Goal: Task Accomplishment & Management: Use online tool/utility

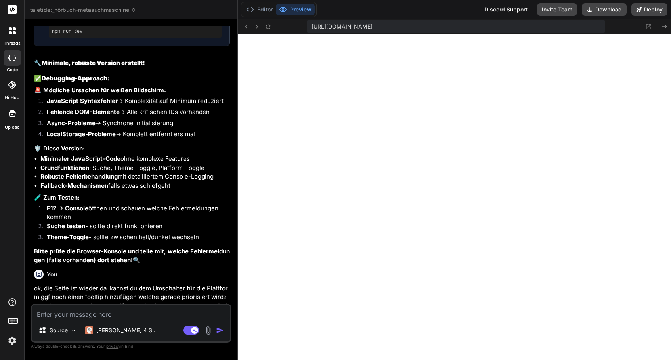
scroll to position [28750, 0]
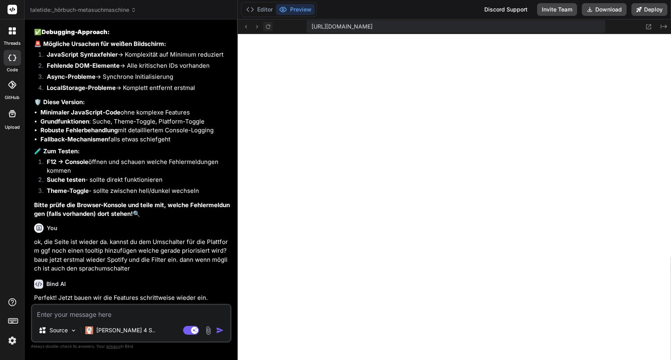
click at [268, 27] on icon at bounding box center [268, 26] width 7 height 7
click at [110, 317] on textarea at bounding box center [131, 312] width 198 height 14
type textarea "g"
type textarea "x"
type textarea "gu"
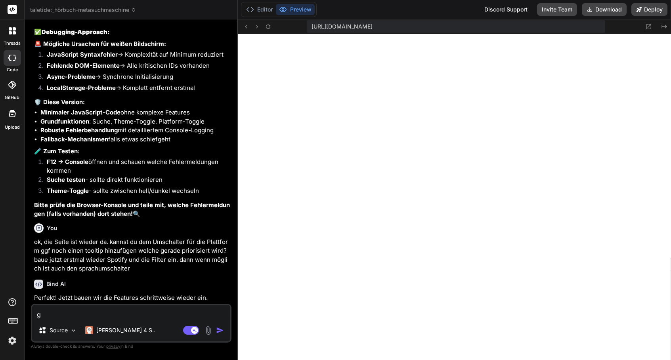
type textarea "x"
type textarea "gut"
type textarea "x"
type textarea "gu"
type textarea "x"
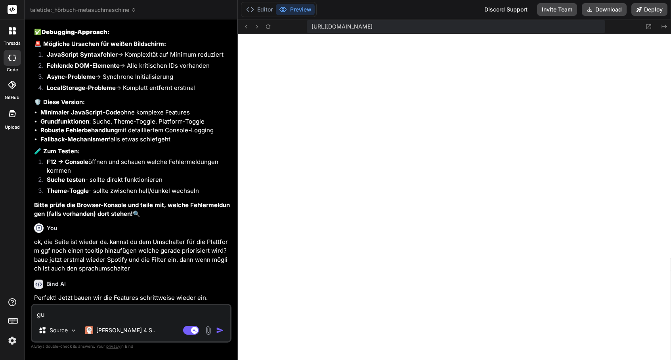
type textarea "g"
type textarea "x"
type textarea "u"
type textarea "x"
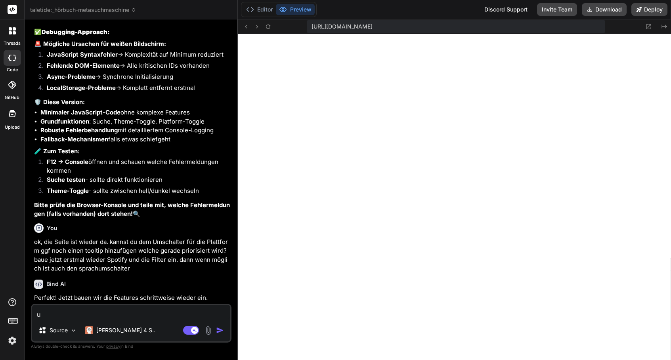
type textarea "un"
type textarea "x"
type textarea "und"
type textarea "x"
type textarea "und"
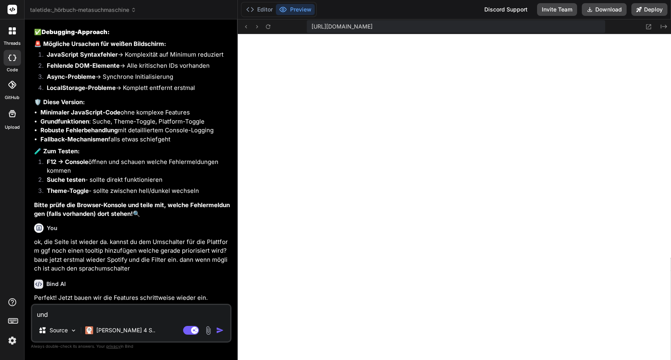
type textarea "x"
type textarea "und j"
type textarea "x"
type textarea "und je"
type textarea "x"
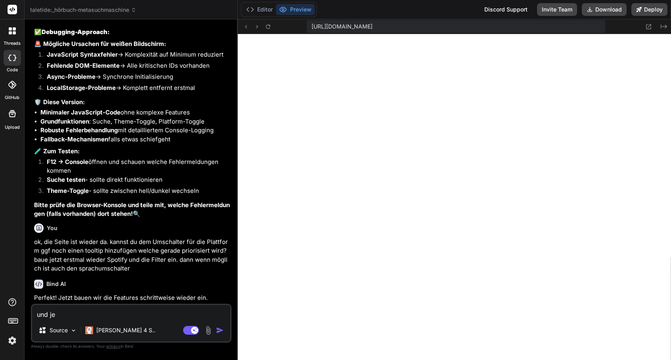
type textarea "und jet"
type textarea "x"
type textarea "und jetz"
type textarea "x"
type textarea "und jetzt"
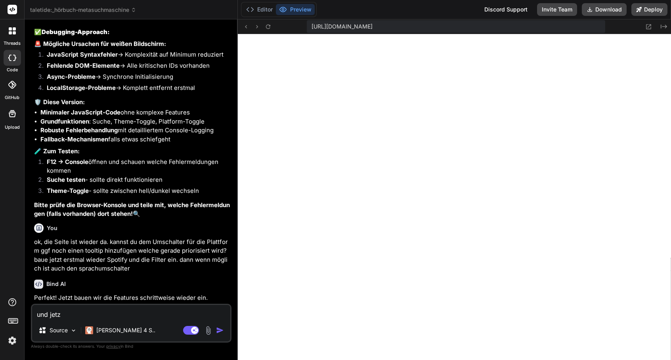
type textarea "x"
type textarea "und jetzt"
type textarea "x"
type textarea "und jetzt o"
type textarea "x"
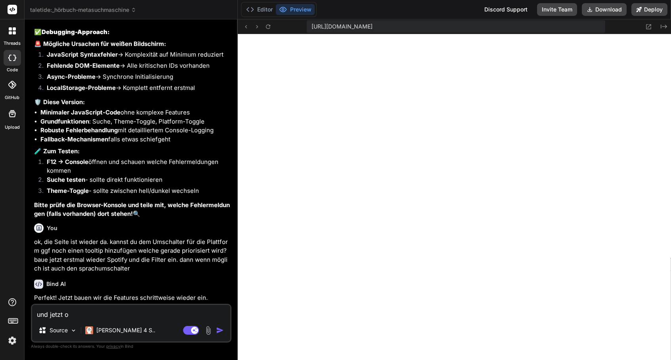
type textarea "und jetzt oh"
type textarea "x"
type textarea "und jetzt ohn"
type textarea "x"
type textarea "und jetzt ohne"
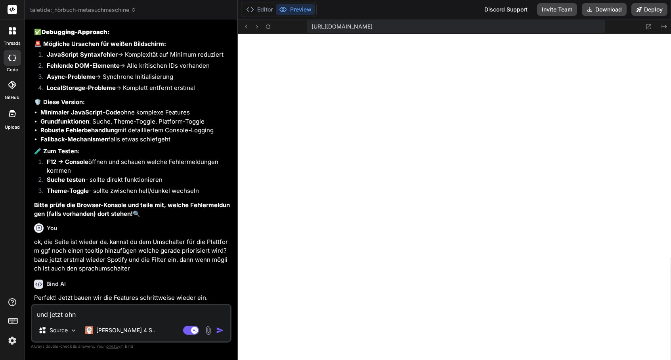
type textarea "x"
type textarea "und jetzt ohne"
type textarea "x"
type textarea "und jetzt ohne s"
type textarea "x"
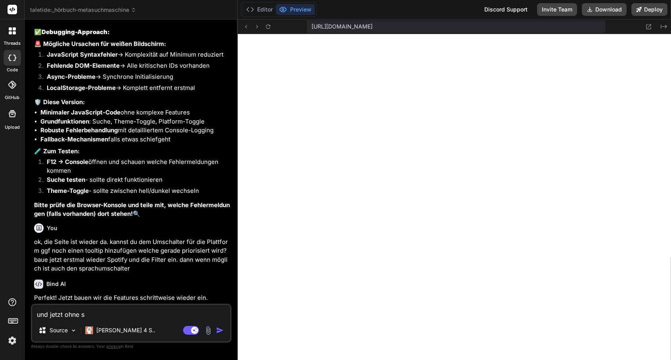
type textarea "und jetzt ohne si"
type textarea "x"
type textarea "und jetzt ohne sim"
type textarea "x"
type textarea "und jetzt ohne simu"
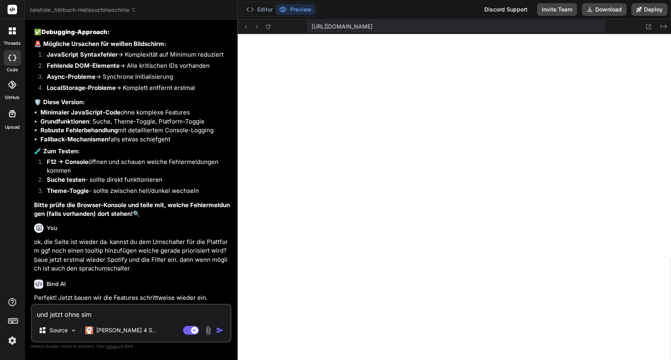
type textarea "x"
type textarea "und jetzt ohne simul"
type textarea "x"
type textarea "und jetzt ohne simula"
type textarea "x"
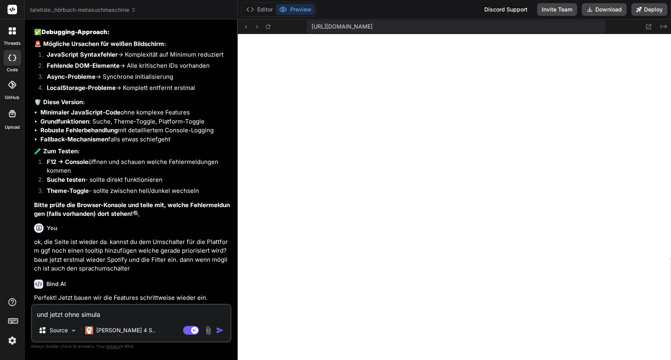
type textarea "und jetzt ohne simulat"
type textarea "x"
type textarea "und jetzt ohne simulati"
type textarea "x"
type textarea "und jetzt ohne simulatio"
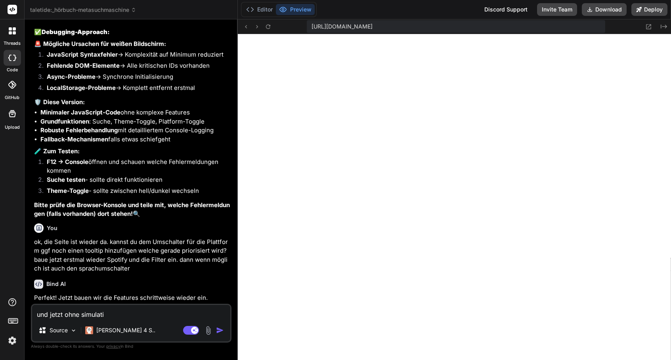
type textarea "x"
type textarea "und jetzt ohne simulation"
type textarea "x"
type textarea "und jetzt ohne Simulation."
type textarea "x"
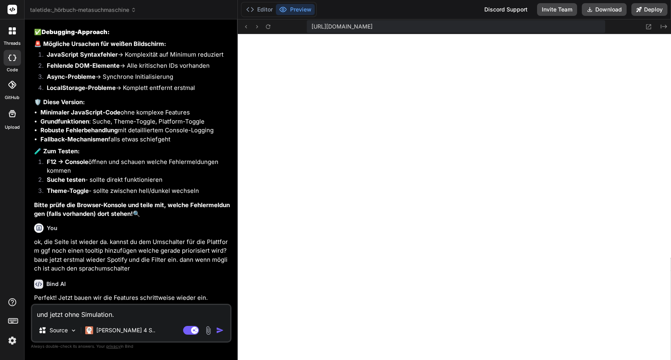
type textarea "und jetzt ohne Simulation."
type textarea "x"
type textarea "und jetzt ohne Simulation. e"
type textarea "x"
type textarea "und jetzt ohne Simulation. ec"
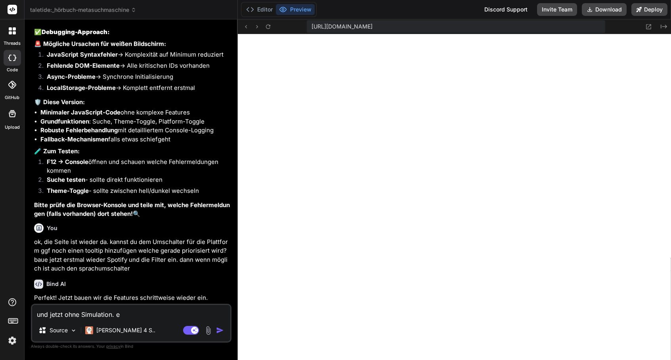
type textarea "x"
type textarea "und jetzt ohne Simulation. ech"
type textarea "x"
type textarea "und jetzt ohne Simulation. echt"
type textarea "x"
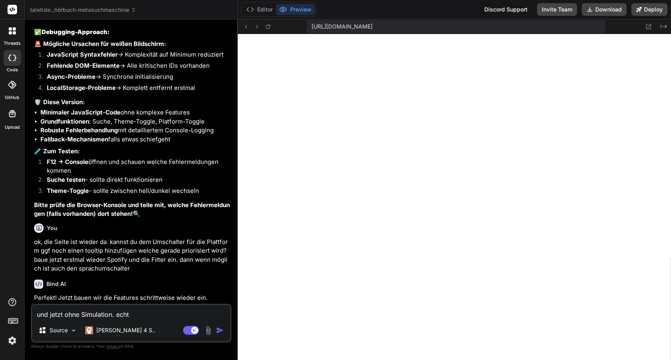
type textarea "und jetzt ohne Simulation. echte"
type textarea "x"
type textarea "und jetzt ohne Simulation. echte"
type textarea "x"
type textarea "und jetzt ohne Simulation. echte d"
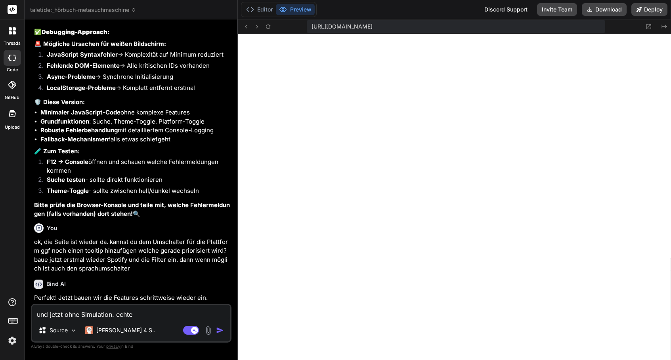
type textarea "x"
type textarea "und jetzt ohne Simulation. echte da"
type textarea "x"
type textarea "und jetzt ohne Simulation. echte dat"
type textarea "x"
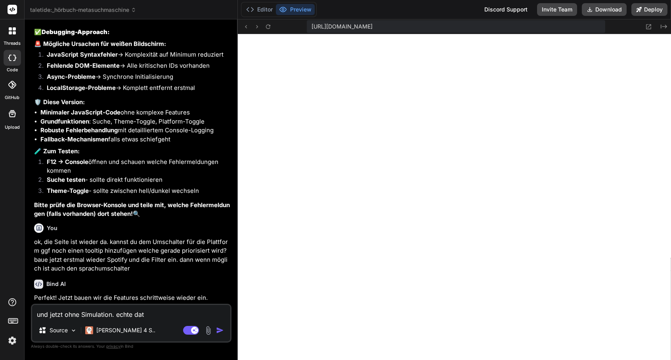
type textarea "und jetzt ohne Simulation. echte date"
type textarea "x"
type textarea "und jetzt ohne Simulation. echte daten"
type textarea "x"
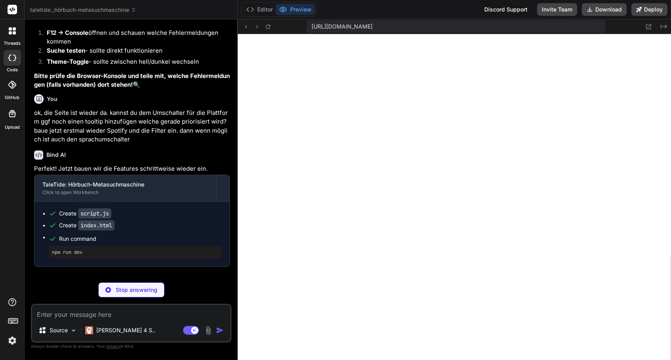
scroll to position [28894, 0]
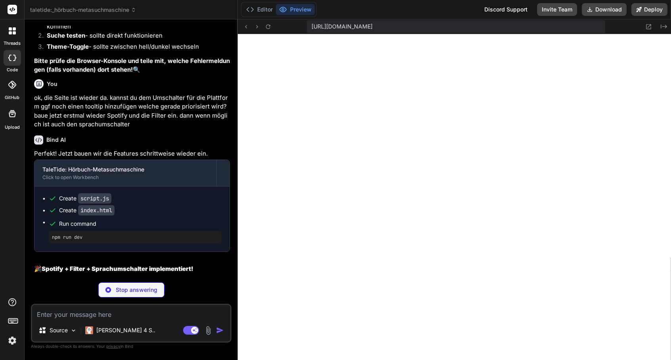
type textarea "x"
type textarea "} console.log('📝 TaleTide with REAL APIs loaded');"
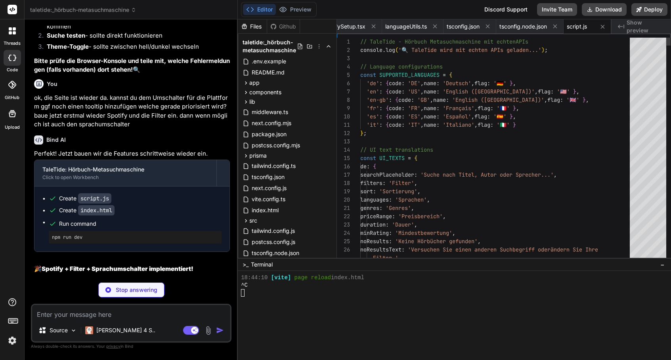
scroll to position [3367, 0]
type textarea "x"
type textarea "<script src="script.js"></script> </body> </html>"
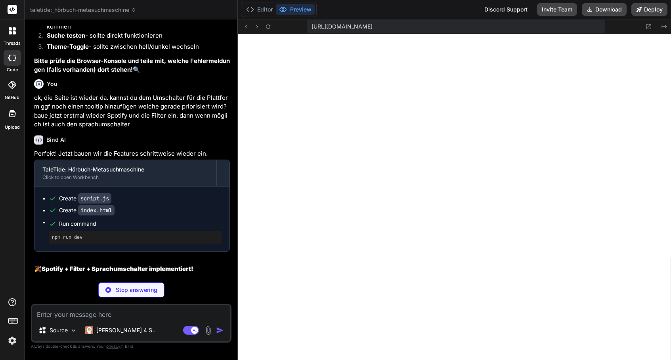
type textarea "x"
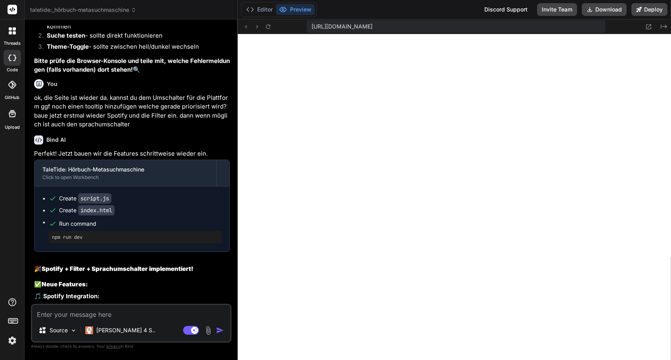
scroll to position [28989, 0]
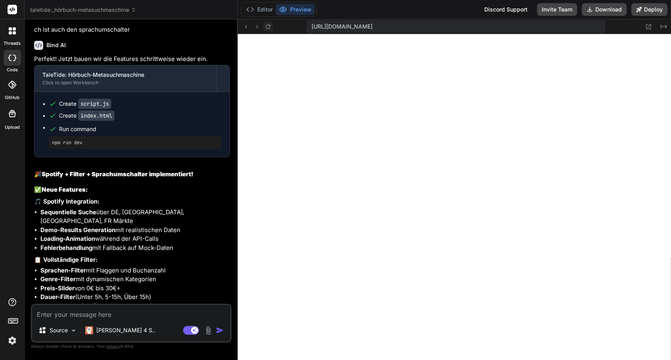
click at [271, 25] on icon at bounding box center [268, 26] width 7 height 7
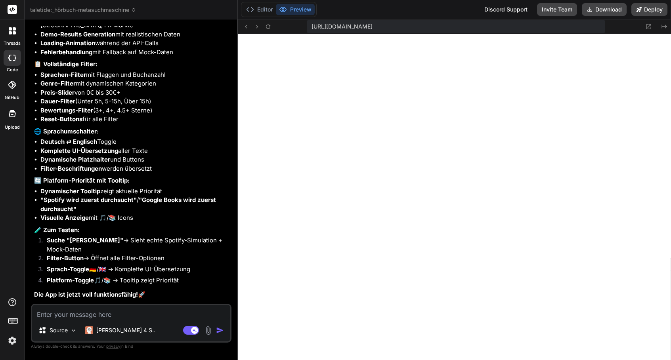
scroll to position [29218, 0]
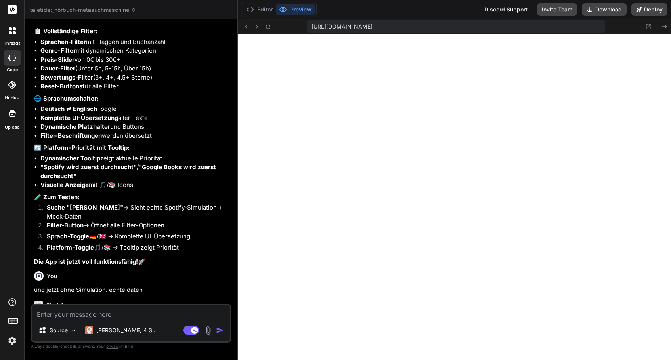
click at [283, 17] on div "Editor Preview" at bounding box center [279, 9] width 76 height 15
click at [285, 13] on button "Preview" at bounding box center [295, 9] width 39 height 11
click at [270, 28] on icon at bounding box center [268, 26] width 7 height 7
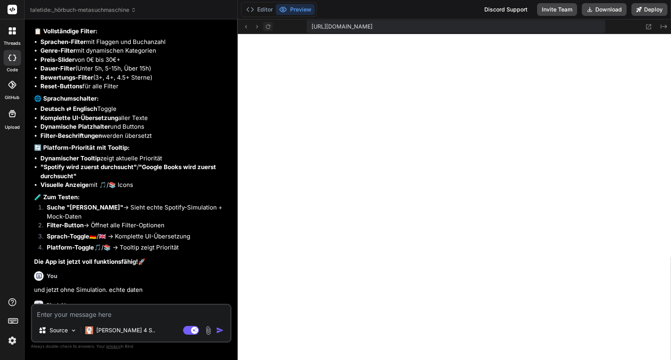
click at [270, 28] on icon at bounding box center [268, 26] width 7 height 7
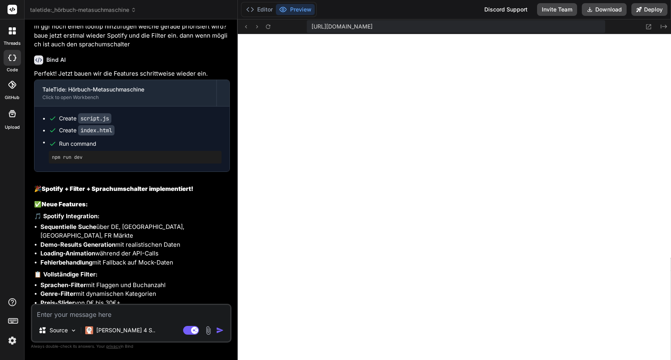
scroll to position [29206, 0]
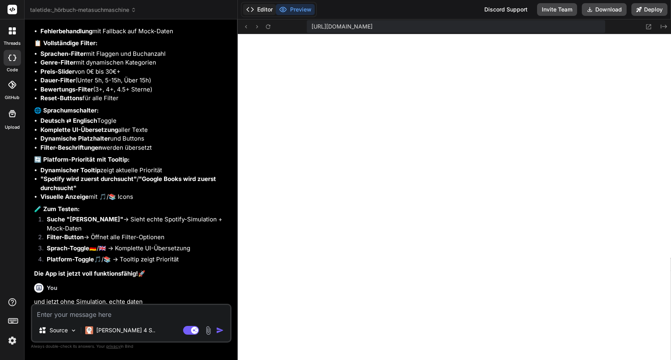
click at [258, 9] on button "Editor" at bounding box center [259, 9] width 33 height 11
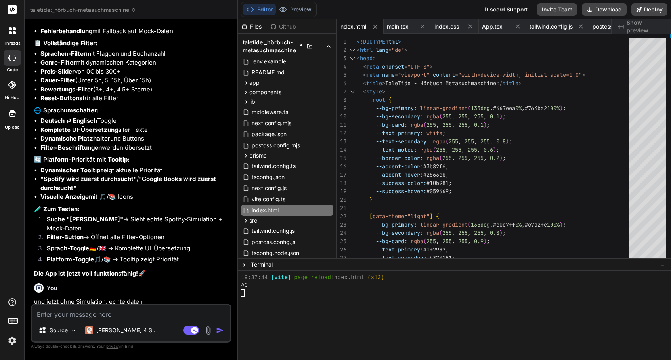
click at [276, 301] on div at bounding box center [450, 301] width 418 height 8
click at [126, 314] on textarea at bounding box center [131, 312] width 198 height 14
click at [358, 29] on span "index.html" at bounding box center [352, 27] width 27 height 8
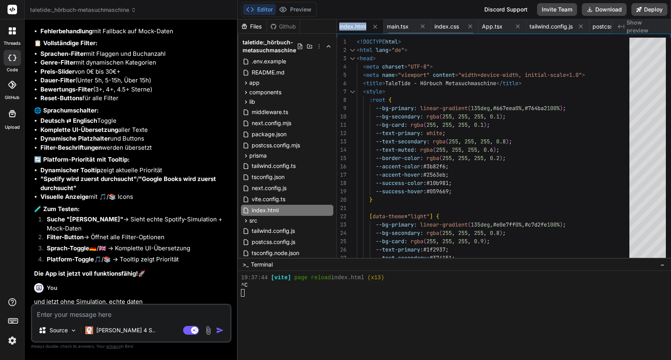
click at [358, 29] on span "index.html" at bounding box center [352, 27] width 27 height 8
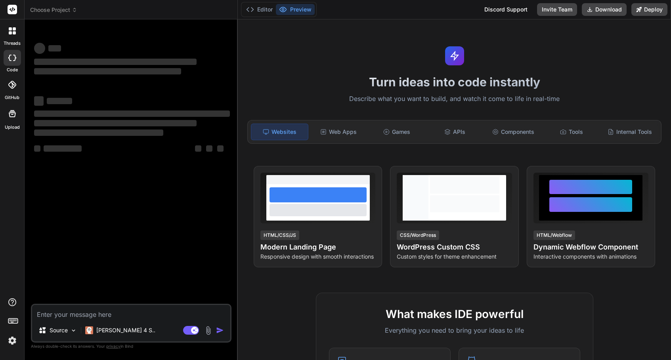
click at [292, 8] on button "Preview" at bounding box center [295, 9] width 39 height 11
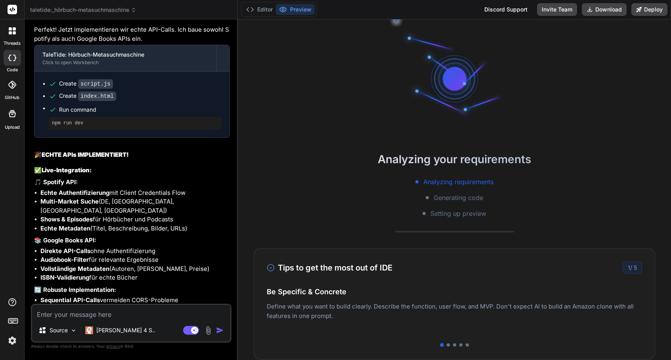
scroll to position [1775, 0]
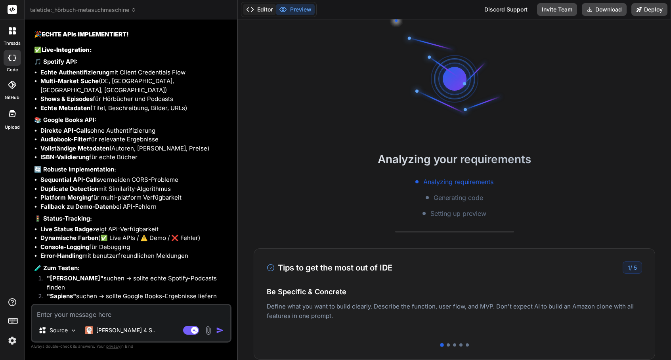
click at [249, 10] on icon at bounding box center [250, 10] width 8 height 8
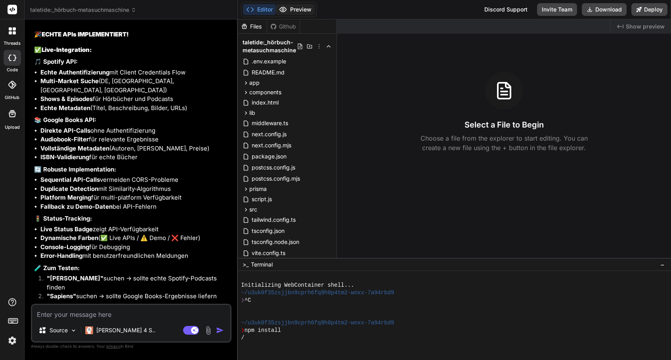
click at [293, 12] on button "Preview" at bounding box center [295, 9] width 39 height 11
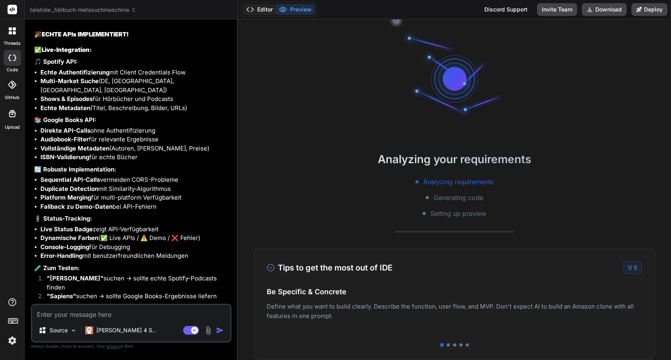
click at [261, 11] on button "Editor" at bounding box center [259, 9] width 33 height 11
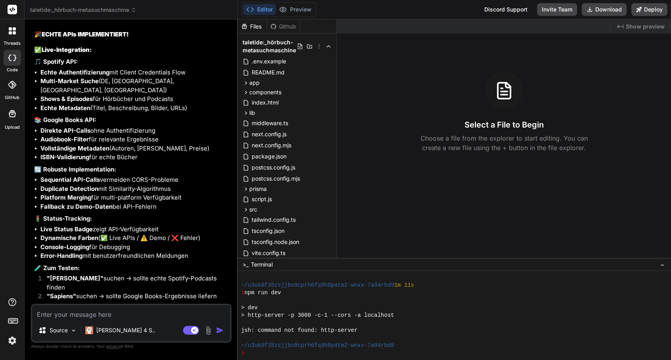
scroll to position [90, 0]
type textarea "x"
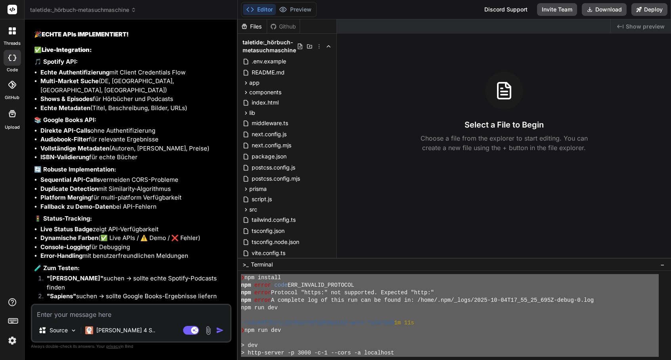
scroll to position [0, 0]
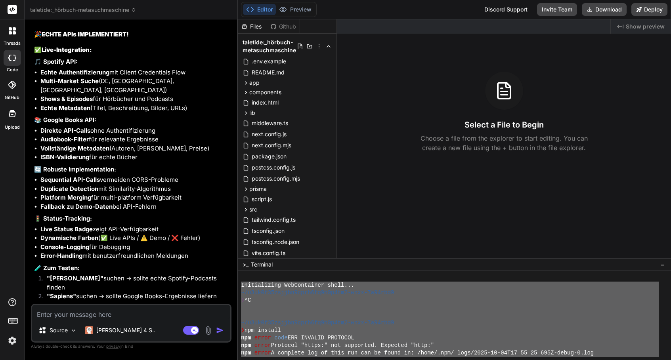
drag, startPoint x: 416, startPoint y: 348, endPoint x: 241, endPoint y: 284, distance: 186.6
click at [241, 284] on div ">>>>>>>>>>>>>>>>>>>>>>>>>>>>>>>> mmmmmmmmmmmmmmmmmmmmmmmmmmmmmmmm Initializing …" at bounding box center [454, 315] width 433 height 89
type textarea "Initializing WebContainer shell... ~/u3uk0f35zsjjbn9cprh6fq9h0p4tm2-wnxx-7a94rb…"
click at [193, 311] on textarea at bounding box center [131, 312] width 198 height 14
type textarea "f"
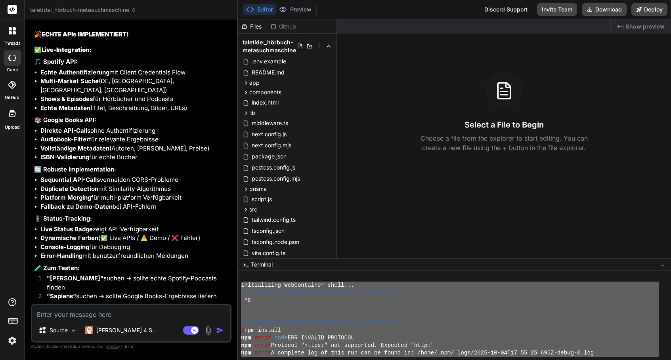
type textarea "x"
type textarea "fo"
type textarea "x"
type textarea "fol"
type textarea "x"
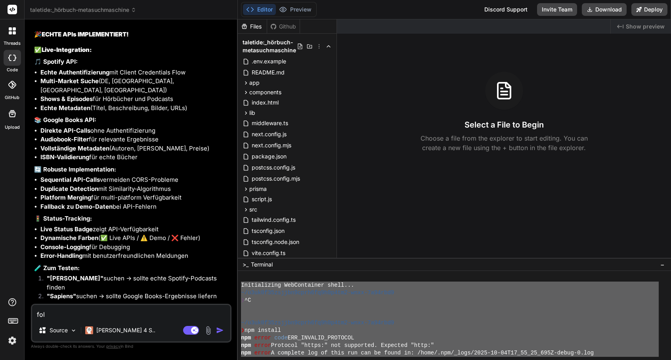
type textarea "folg"
type textarea "x"
type textarea "folge"
type textarea "x"
type textarea "folgen"
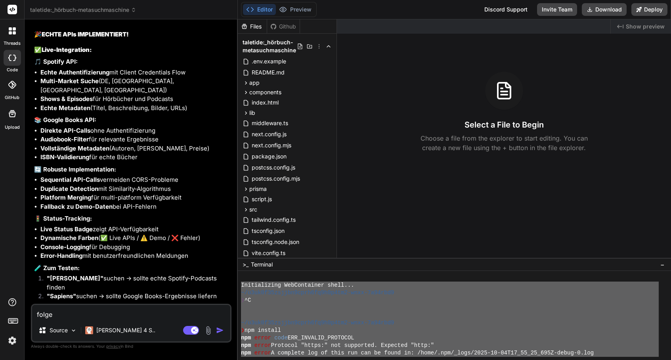
type textarea "x"
type textarea "folgend"
type textarea "x"
type textarea "folgende"
type textarea "x"
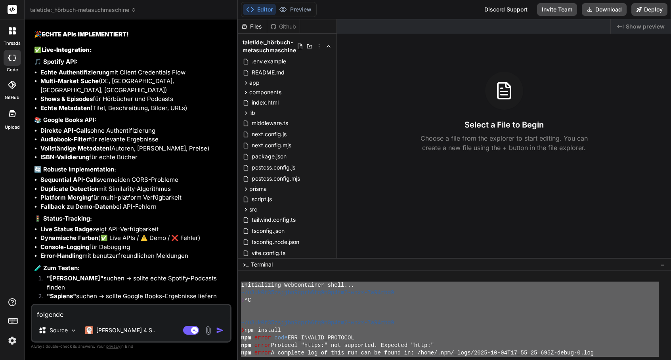
type textarea "folgende"
type textarea "x"
type textarea "folgende m"
type textarea "x"
type textarea "folgende me"
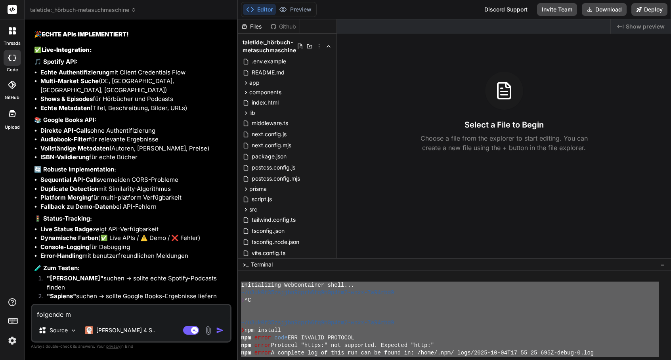
type textarea "x"
type textarea "folgende mel"
type textarea "x"
type textarea "folgende meld"
type textarea "x"
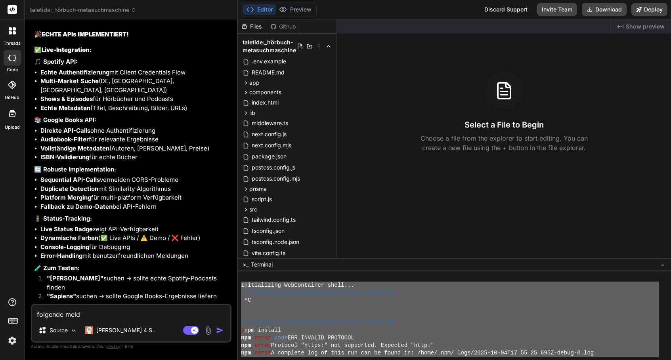
type textarea "folgende meldu"
type textarea "x"
type textarea "folgende meldun"
type textarea "x"
type textarea "folgende meldung"
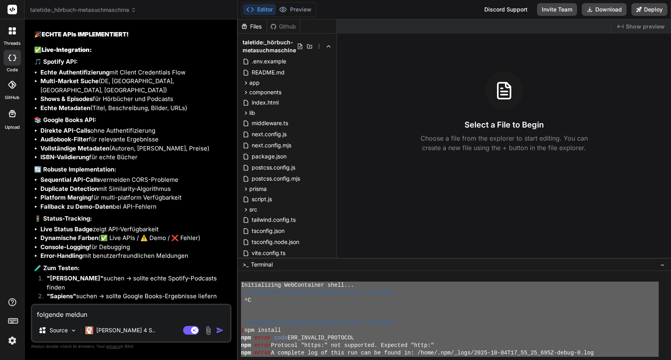
type textarea "x"
type textarea "folgende Meldung"
type textarea "x"
type textarea "folgende Meldung b"
type textarea "x"
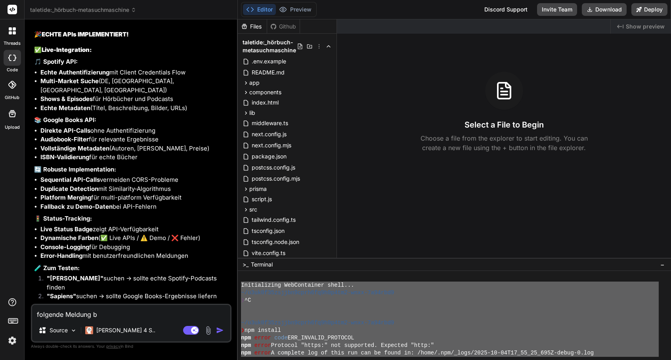
type textarea "folgende Meldung be"
type textarea "x"
type textarea "folgende Meldung bei"
type textarea "x"
type textarea "folgende Meldung beim"
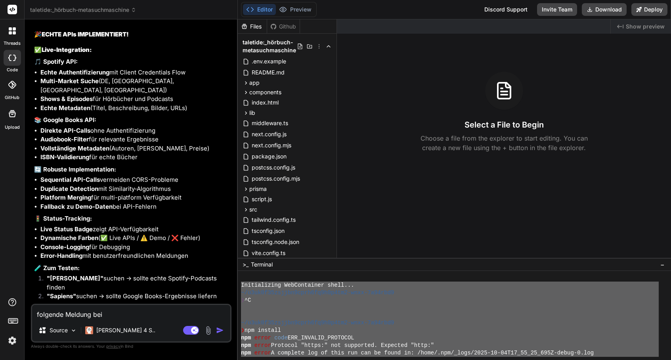
type textarea "x"
type textarea "folgende Meldung beim"
type textarea "x"
type textarea "folgende Meldung beim"
type textarea "x"
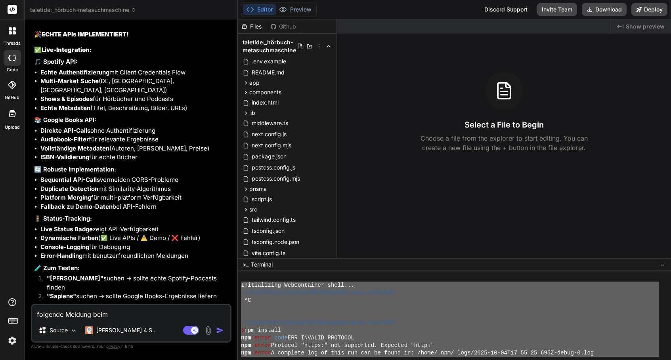
type textarea "folgende Meldung bei"
type textarea "x"
type textarea "folgende Meldung be"
type textarea "x"
type textarea "folgende Meldung b"
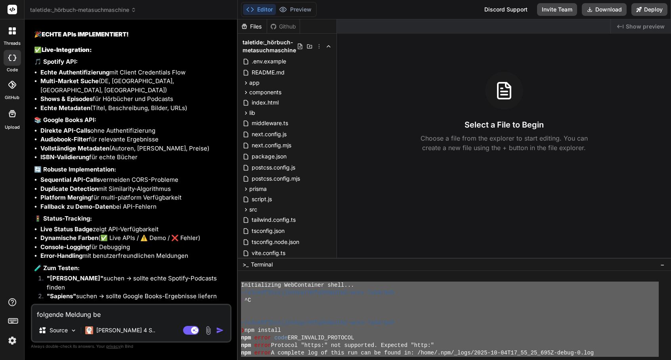
type textarea "x"
type textarea "folgende Meldung"
type textarea "x"
type textarea "folgende Meldung n"
type textarea "x"
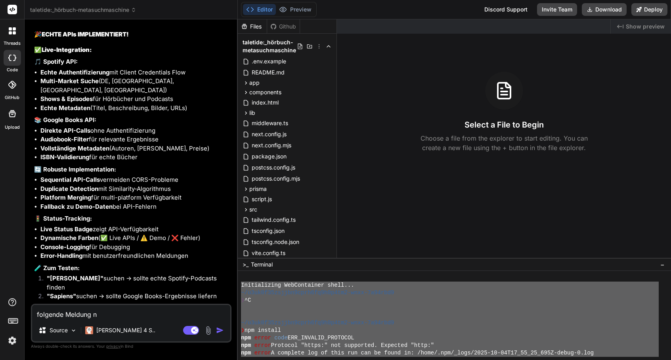
type textarea "folgende Meldung na"
type textarea "x"
type textarea "folgende Meldung nac"
type textarea "x"
type textarea "folgende Meldung nach"
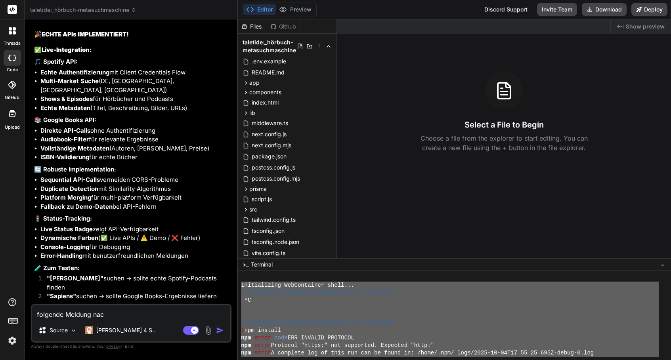
type textarea "x"
type textarea "folgende Meldung nach"
type textarea "x"
type textarea "folgende Meldung nach a"
type textarea "x"
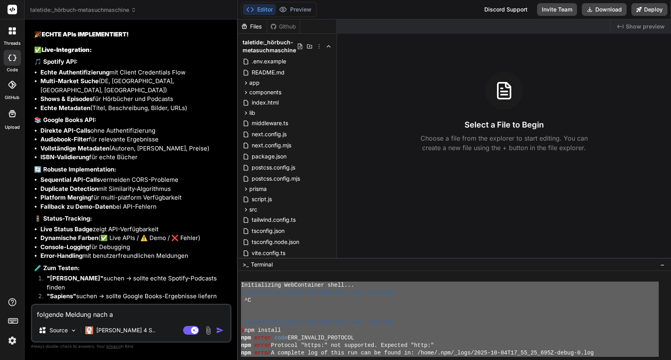
type textarea "folgende Meldung nach ak"
type textarea "x"
type textarea "folgende Meldung nach akt"
type textarea "x"
type textarea "folgende Meldung nach aktu"
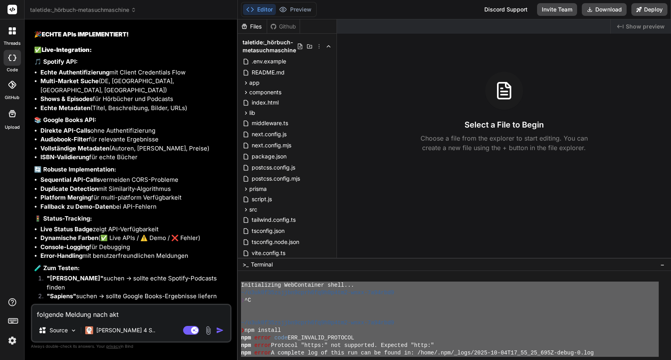
type textarea "x"
type textarea "folgende Meldung nach aktua"
type textarea "x"
type textarea "folgende Meldung nach aktual"
type textarea "x"
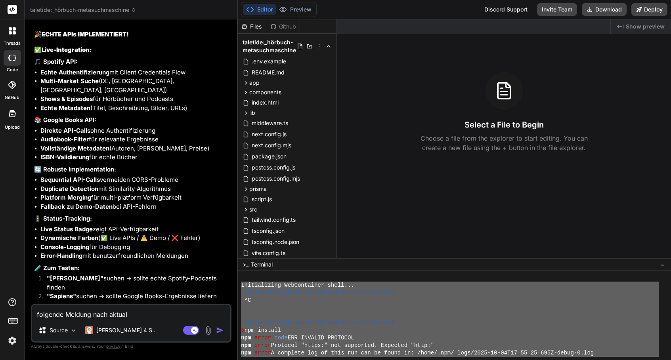
type textarea "folgende Meldung nach aktuali"
type textarea "x"
type textarea "folgende Meldung nach aktualis"
type textarea "x"
type textarea "folgende Meldung nach aktualisi"
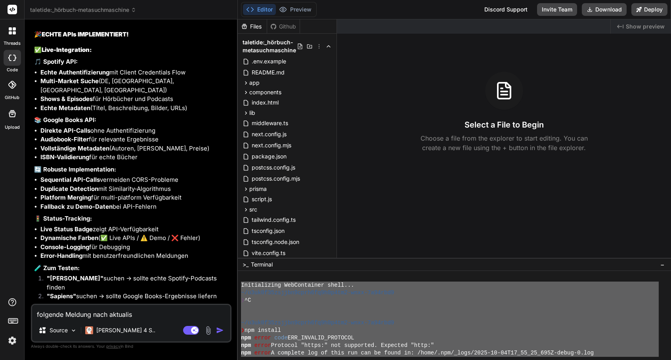
type textarea "x"
type textarea "folgende Meldung nach aktualisie"
type textarea "x"
type textarea "folgende Meldung nach aktualisier"
type textarea "x"
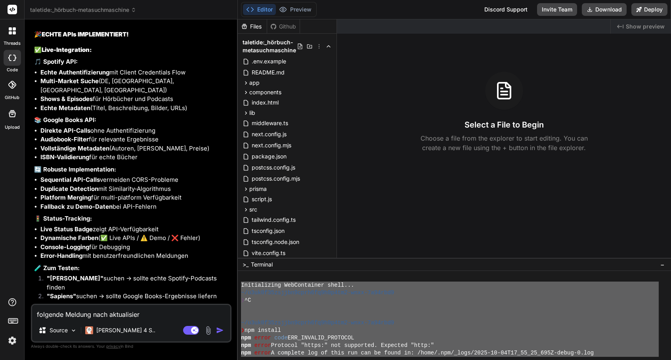
type textarea "folgende Meldung nach aktualisiere"
type textarea "x"
type textarea "folgende Meldung nach aktualisieren"
type textarea "x"
type textarea "folgende Meldung nach aktualisieren:"
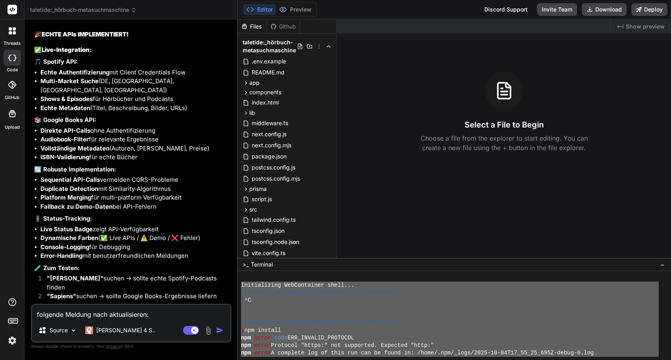
type textarea "x"
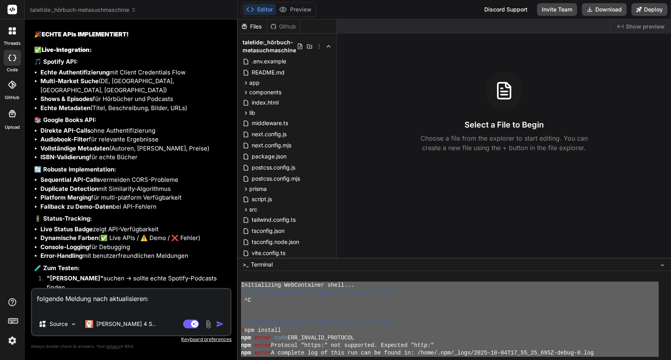
paste textarea "Initializing WebContainer shell... ~/u3uk0f35zsjjbn9cprh6fq9h0p4tm2-wnxx-7a94rb…"
type textarea "folgende Meldung nach aktualisieren: Initializing WebContainer shell... ~/u3uk0…"
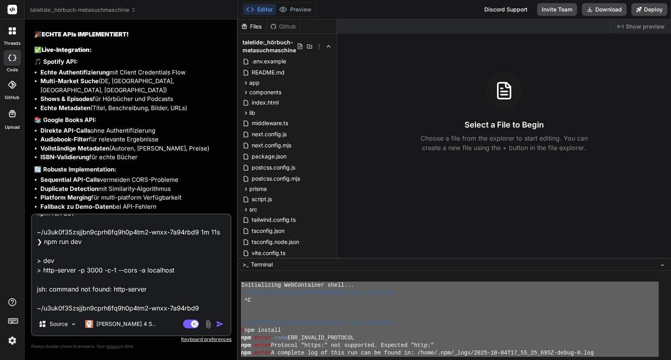
type textarea "x"
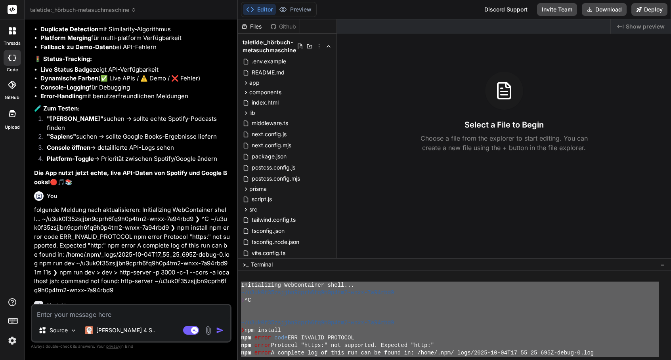
scroll to position [1928, 0]
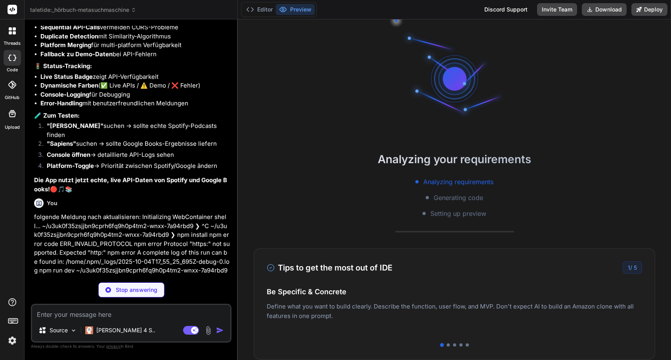
type textarea "x"
type textarea "}); const PORT = 3000; server.listen(PORT, 'localhost', () => { console.log(`🚀 …"
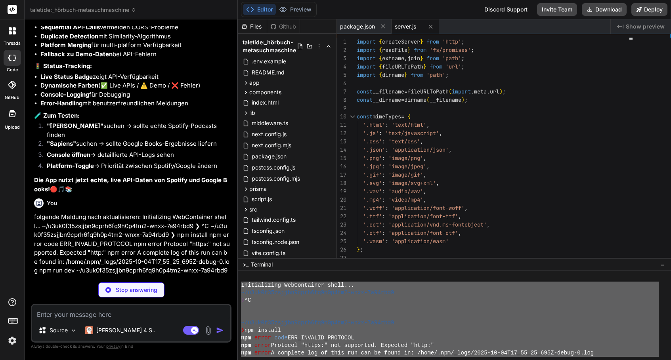
type textarea "x"
type textarea "{ "name": "taletide", "version": "1.0.0", "type": "module", "scripts": { "dev":…"
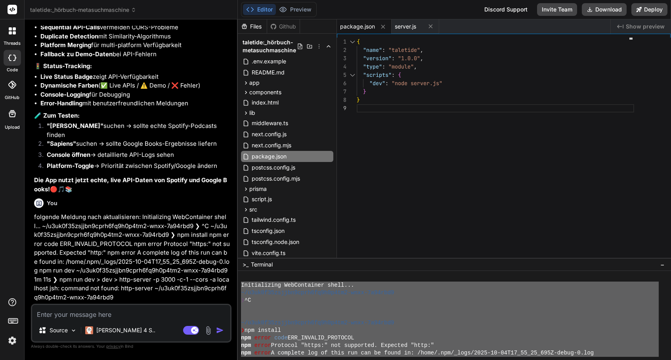
type textarea "x"
type textarea "{ "name": "taletide", "version": "1.0.0", "type": "module", "scripts": { "dev":…"
type textarea "x"
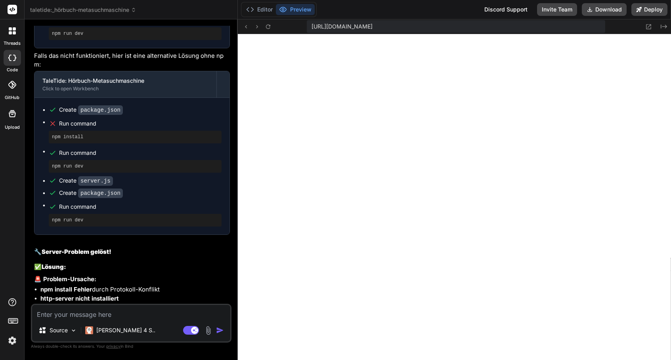
scroll to position [2428, 0]
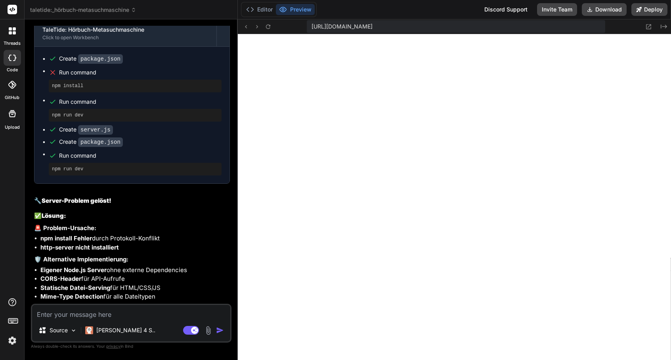
click at [126, 312] on textarea at bounding box center [131, 312] width 198 height 14
type textarea "o"
type textarea "x"
type textarea "ok"
type textarea "x"
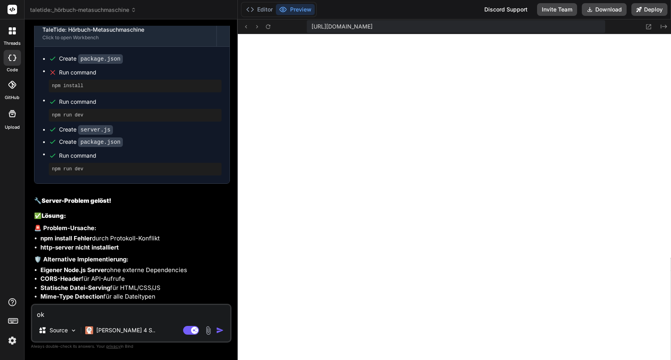
type textarea "ok."
type textarea "x"
type textarea "ok."
type textarea "x"
type textarea "ok. j"
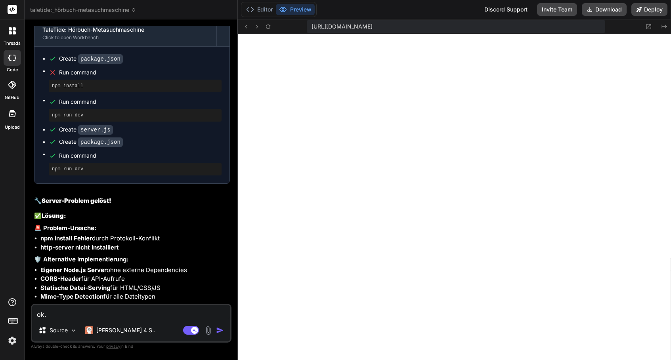
type textarea "x"
type textarea "ok. je"
type textarea "x"
type textarea "ok. jet"
type textarea "x"
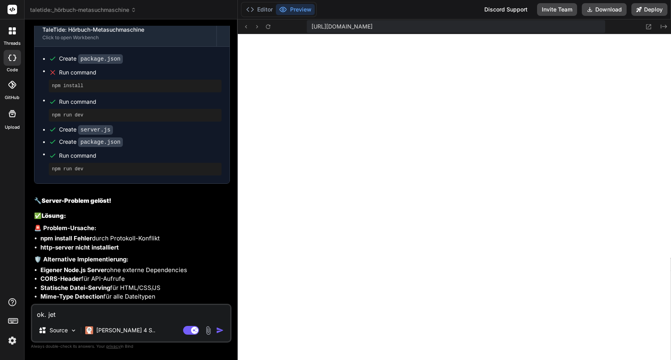
type textarea "ok. jetz"
type textarea "x"
type textarea "ok. jetzt"
type textarea "x"
type textarea "ok. jetztz"
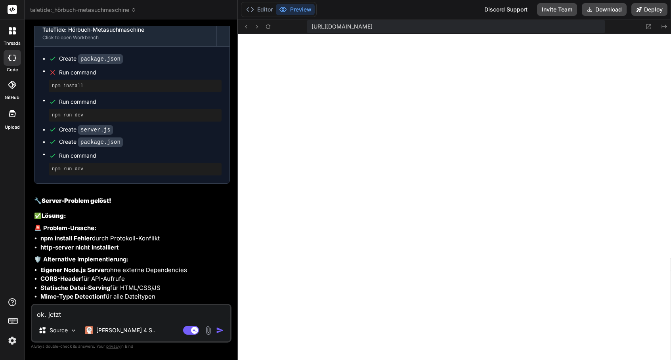
type textarea "x"
type textarea "ok. jetzt"
type textarea "x"
type textarea "ok. jetzt"
type textarea "x"
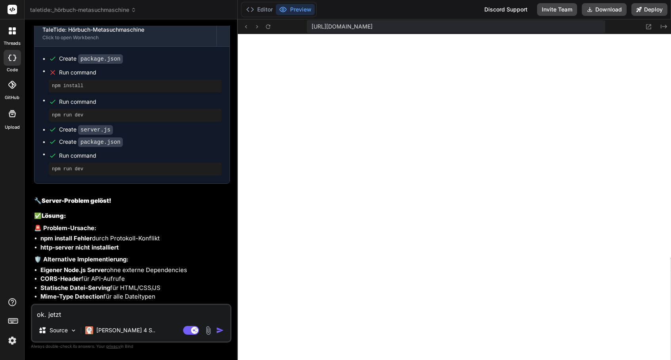
type textarea "ok. jetzt v"
type textarea "x"
type textarea "ok. jetzt ve"
type textarea "x"
type textarea "ok. jetzt ver"
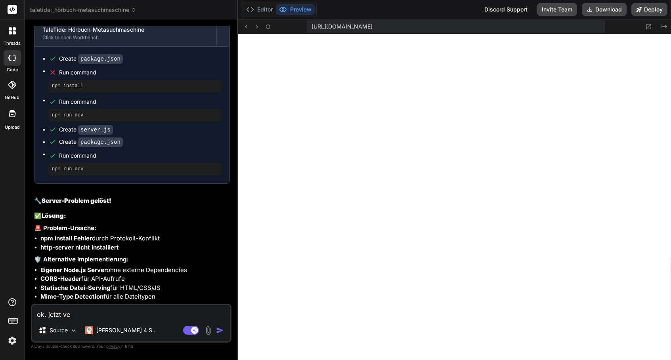
type textarea "x"
type textarea "ok. jetzt vers"
type textarea "x"
type textarea "ok. jetzt versc"
type textarea "x"
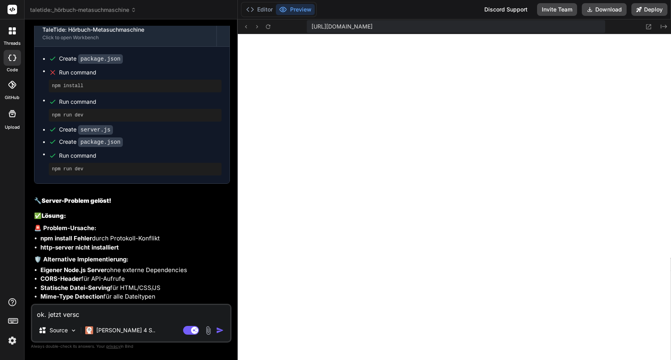
type textarea "ok. jetzt versch"
type textarea "x"
type textarea "ok. jetzt verschi"
type textarea "x"
type textarea "ok. jetzt verschie"
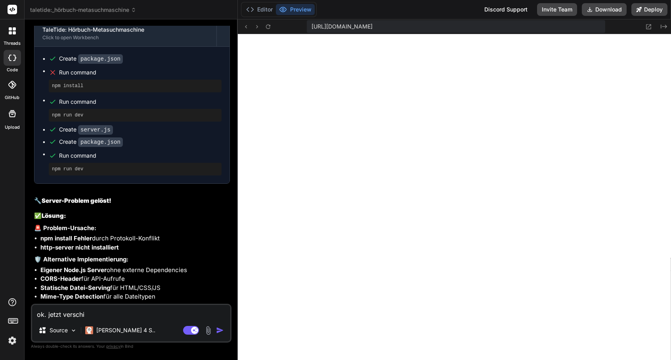
type textarea "x"
type textarea "ok. jetzt verschieb"
type textarea "x"
type textarea "ok. jetzt verschiebe"
type textarea "x"
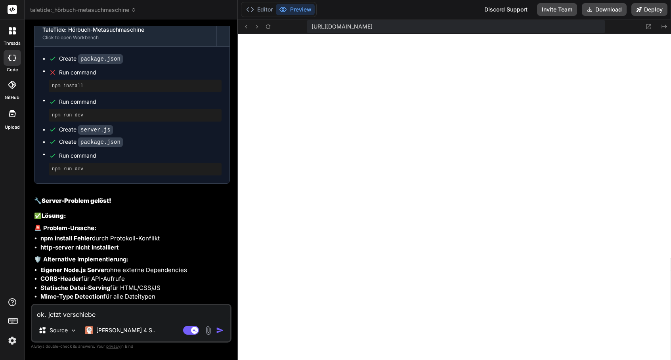
type textarea "ok. jetzt verschieb"
type textarea "x"
type textarea "ok. jetzt verschie"
type textarea "x"
type textarea "ok. jetzt verschi"
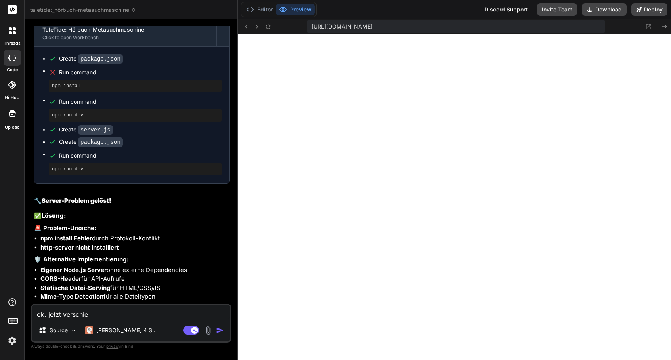
type textarea "x"
type textarea "ok. jetzt versch"
type textarea "x"
type textarea "ok. jetzt versc"
type textarea "x"
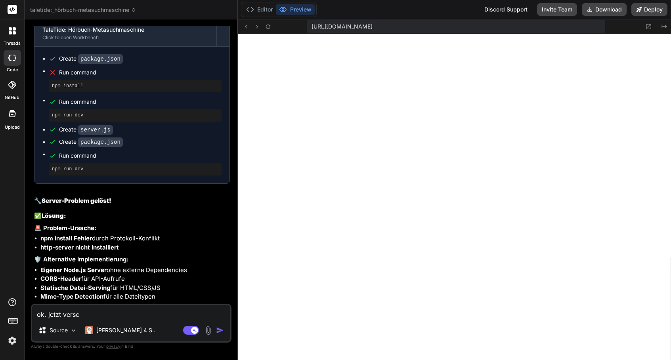
type textarea "ok. jetzt vers"
type textarea "x"
type textarea "ok. jetzt ver"
type textarea "x"
type textarea "ok. jetzt ve"
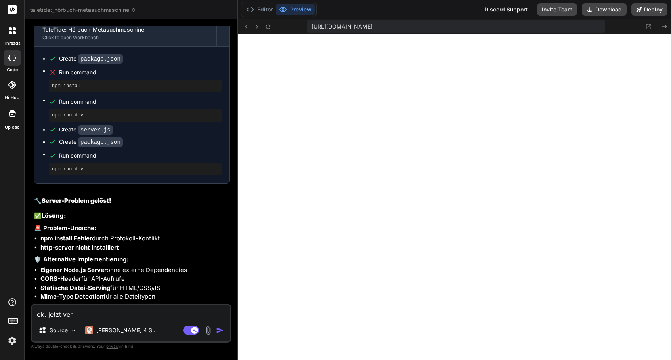
type textarea "x"
type textarea "ok. jetzt v"
type textarea "x"
type textarea "ok. jetzt"
type textarea "x"
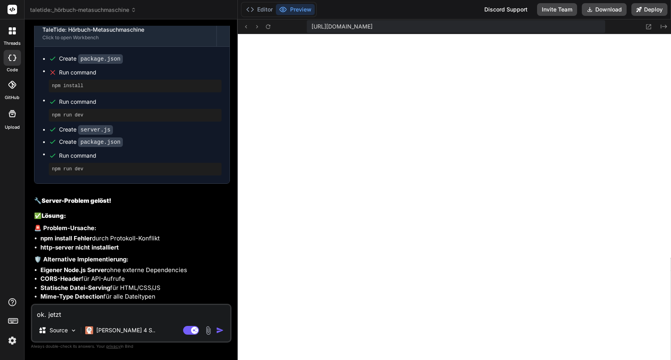
click at [107, 312] on textarea "ok. jetzt" at bounding box center [131, 312] width 198 height 14
type textarea "ok. jetzt f"
type textarea "x"
type textarea "ok. jetzt fü"
type textarea "x"
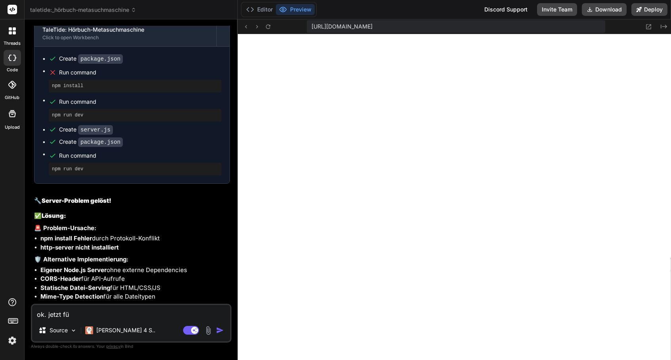
type textarea "ok. jetzt füg"
type textarea "x"
type textarea "ok. jetzt füge"
type textarea "x"
type textarea "ok. jetzt füge"
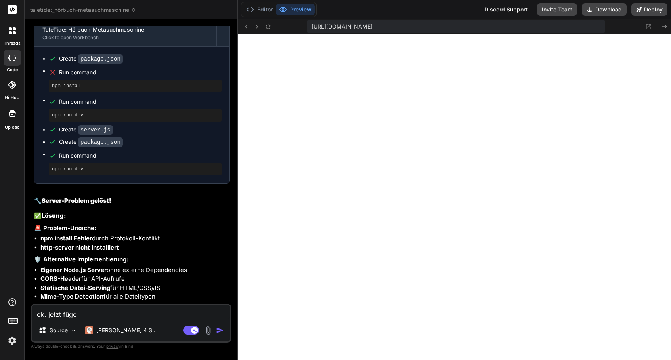
type textarea "x"
type textarea "ok. jetzt füge d"
type textarea "x"
type textarea "ok. jetzt füge di"
type textarea "x"
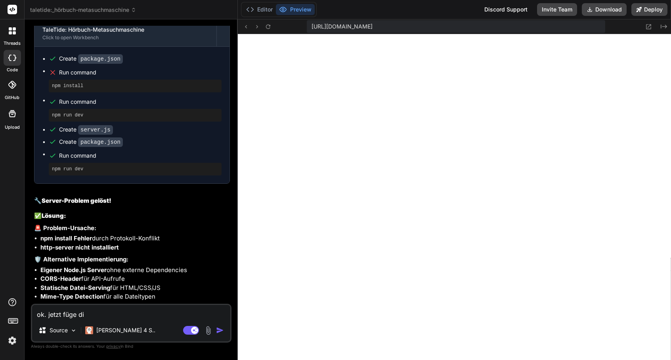
type textarea "ok. jetzt füge die"
type textarea "x"
type textarea "ok. jetzt füge die"
type textarea "x"
type textarea "ok. jetzt füge die e"
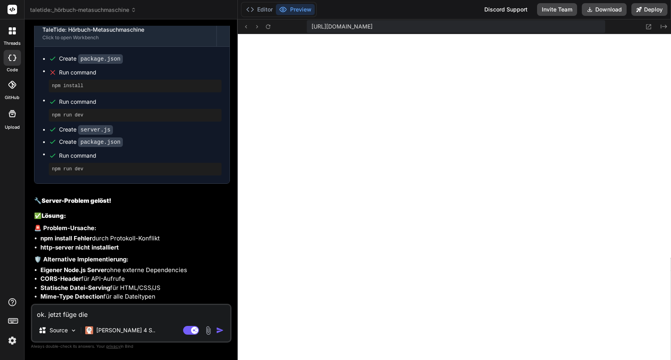
type textarea "x"
type textarea "ok. jetzt füge die ei"
type textarea "x"
type textarea "ok. jetzt füge die ein"
type textarea "x"
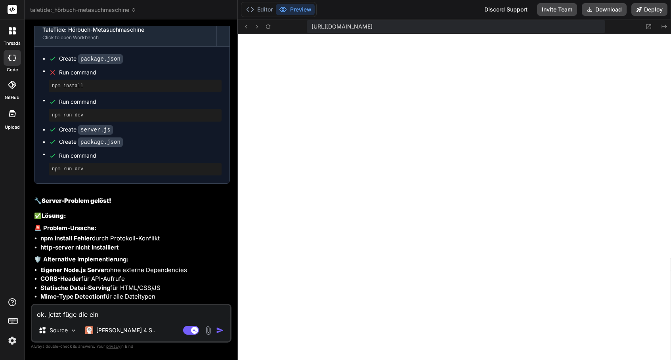
type textarea "ok. jetzt füge die einz"
type textarea "x"
type textarea "ok. jetzt füge die einze"
type textarea "x"
type textarea "ok. jetzt füge die einzel"
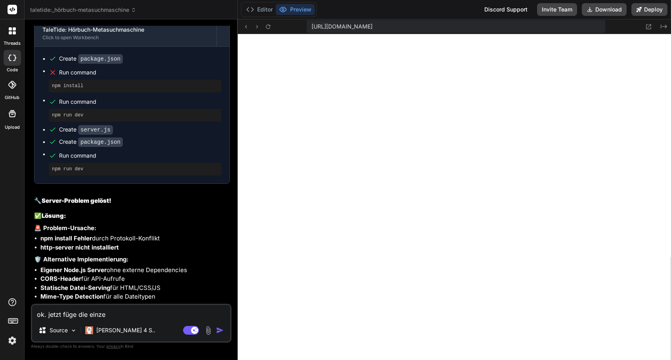
type textarea "x"
type textarea "ok. jetzt füge die einzeln"
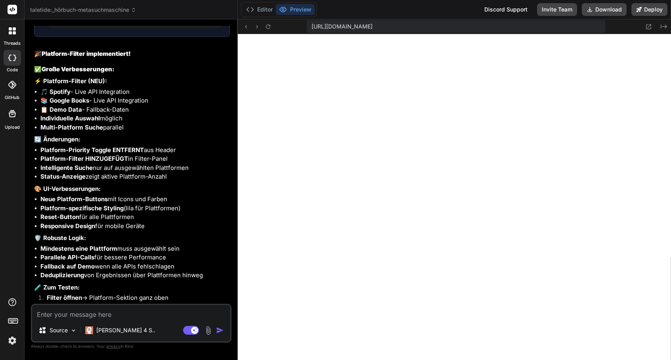
scroll to position [2950, 0]
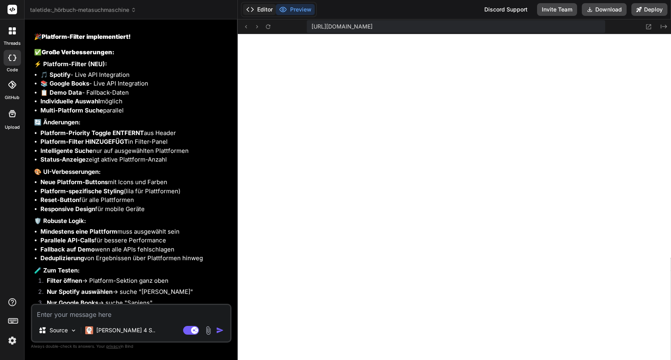
click at [260, 15] on button "Editor" at bounding box center [259, 9] width 33 height 11
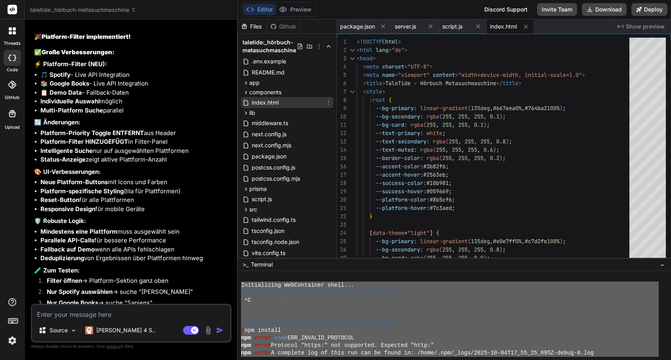
click at [267, 100] on span "index.html" at bounding box center [265, 103] width 29 height 10
click at [302, 10] on button "Preview" at bounding box center [295, 9] width 39 height 11
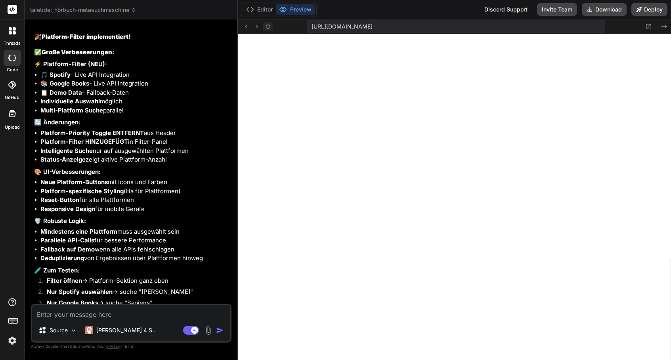
click at [269, 24] on icon at bounding box center [268, 26] width 7 height 7
click at [270, 28] on icon at bounding box center [268, 26] width 4 height 4
click at [332, 32] on div "https://u3uk0f35zsjjbn9cprh6fq9h0p4tm2-wnxx-7a94rbd9--3000--96435430.local-corp…" at bounding box center [456, 26] width 299 height 13
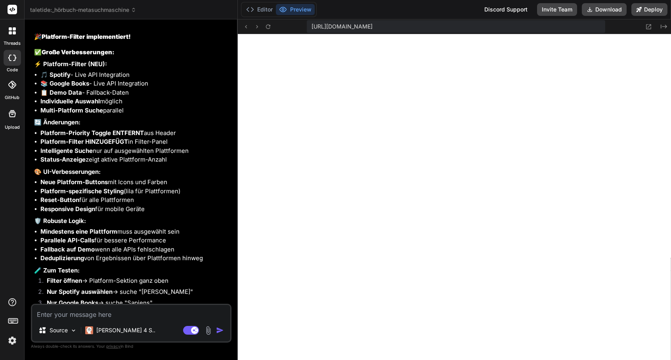
click at [333, 28] on span "https://u3uk0f35zsjjbn9cprh6fq9h0p4tm2-wnxx-7a94rbd9--3000--96435430.local-corp…" at bounding box center [342, 27] width 61 height 8
click at [123, 314] on textarea at bounding box center [131, 312] width 198 height 14
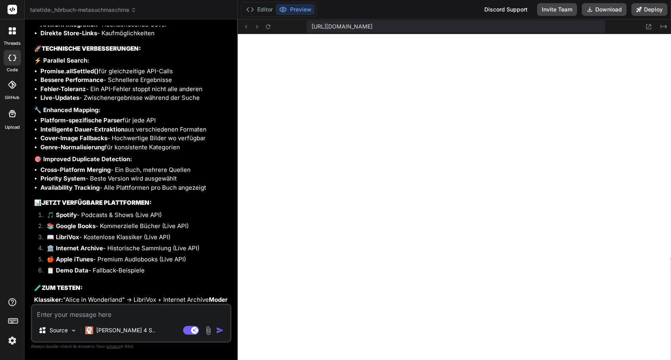
scroll to position [4266, 0]
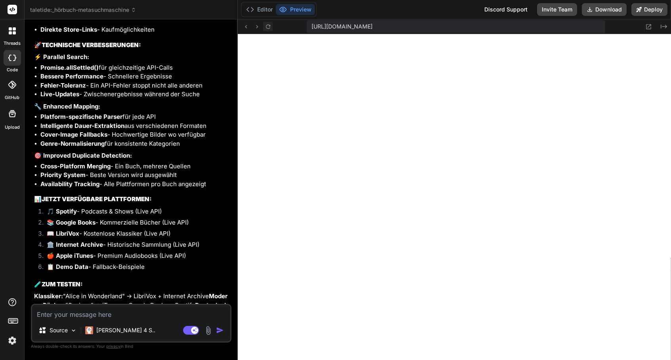
click at [270, 27] on icon at bounding box center [268, 26] width 7 height 7
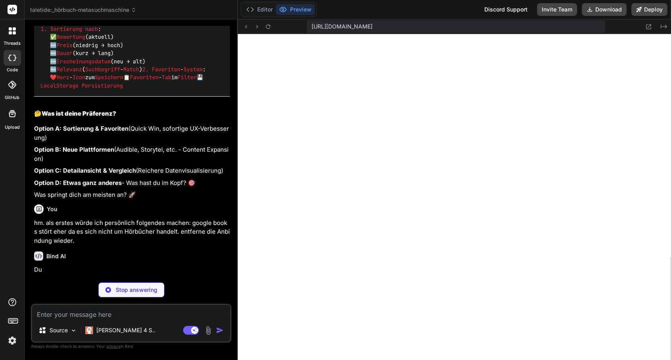
scroll to position [5429, 0]
